Goal: Task Accomplishment & Management: Manage account settings

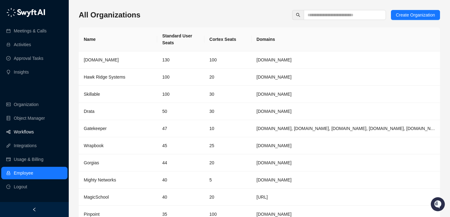
click at [34, 134] on link "Workflows" at bounding box center [24, 132] width 20 height 12
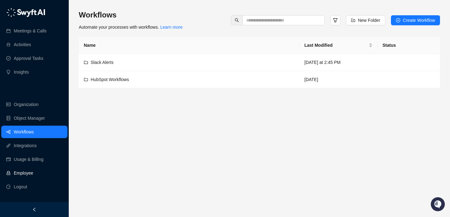
click at [31, 174] on link "Employee" at bounding box center [23, 173] width 19 height 12
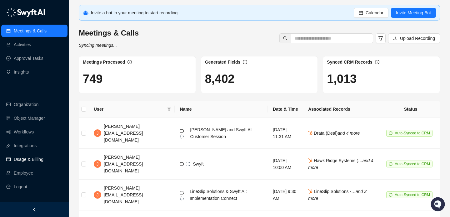
click at [25, 163] on link "Usage & Billing" at bounding box center [29, 159] width 30 height 12
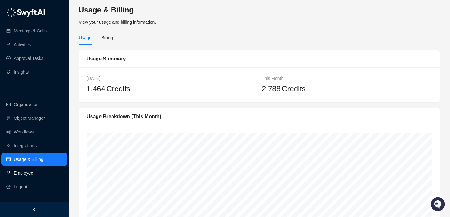
click at [27, 170] on link "Employee" at bounding box center [23, 173] width 19 height 12
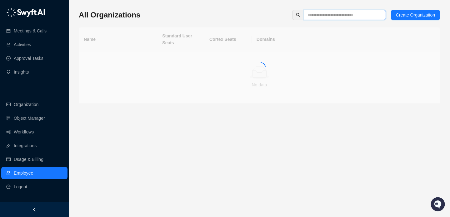
click at [348, 16] on input "text" at bounding box center [342, 15] width 70 height 7
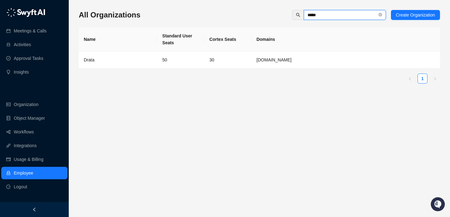
type input "*****"
click at [211, 55] on td "30" at bounding box center [227, 60] width 47 height 17
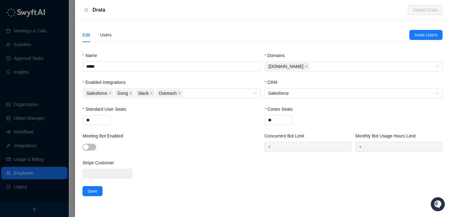
click at [112, 33] on div "Edit Users" at bounding box center [245, 35] width 327 height 14
click at [104, 39] on div "Users" at bounding box center [106, 35] width 12 height 14
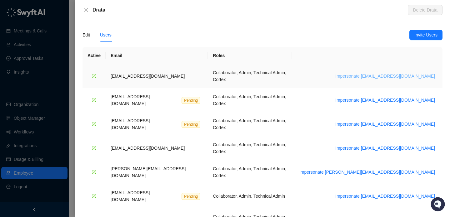
click at [421, 73] on span "Impersonate [EMAIL_ADDRESS][DOMAIN_NAME]" at bounding box center [385, 76] width 100 height 7
